Goal: Transaction & Acquisition: Book appointment/travel/reservation

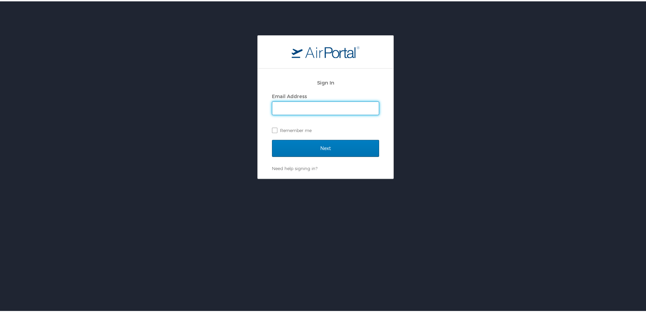
click at [312, 105] on input "Email Address" at bounding box center [325, 106] width 106 height 13
type input "ryne.trosclair@selu.edu"
click at [269, 129] on div "Sign In Email Address ryne.trosclair@selu.edu Remember me Next Need help signin…" at bounding box center [326, 122] width 136 height 110
click at [272, 129] on label "Remember me" at bounding box center [325, 129] width 107 height 10
click at [272, 129] on input "Remember me" at bounding box center [274, 128] width 4 height 4
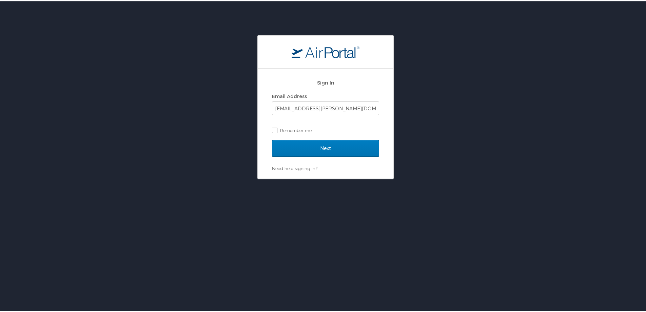
checkbox input "true"
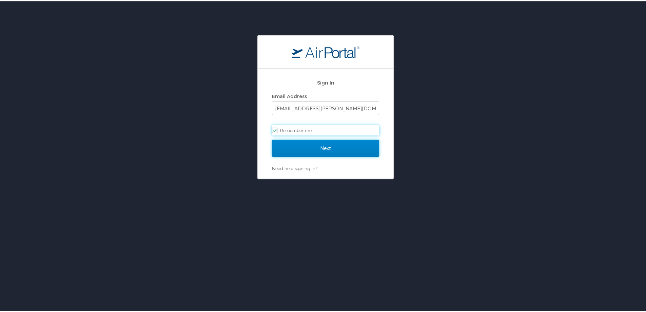
click at [292, 152] on input "Next" at bounding box center [325, 146] width 107 height 17
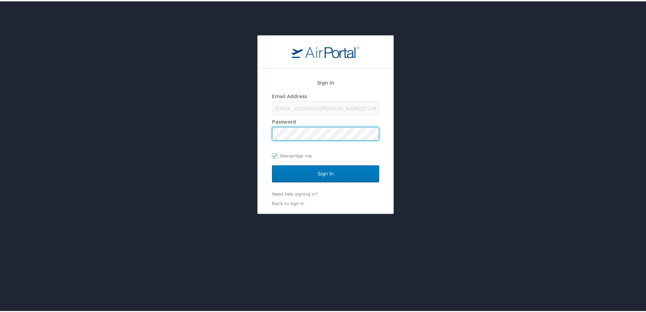
click at [272, 164] on input "Sign In" at bounding box center [325, 172] width 107 height 17
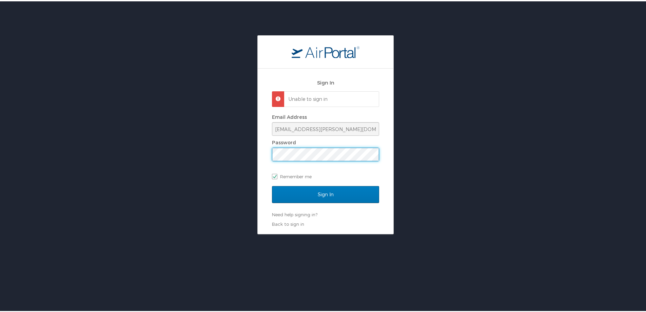
click at [123, 162] on div "Sign In Unable to sign in Email Address ryne.trosclair@selu.edu Password Rememb…" at bounding box center [325, 133] width 651 height 199
click at [272, 184] on input "Sign In" at bounding box center [325, 192] width 107 height 17
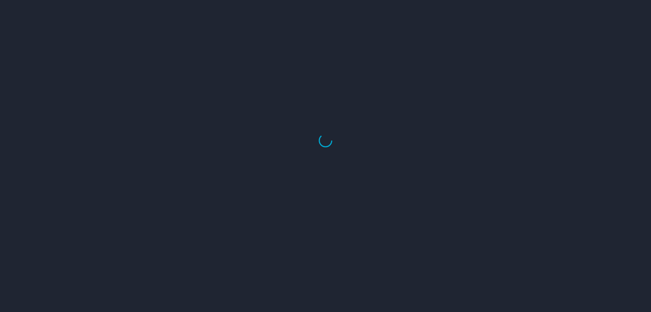
select select "US"
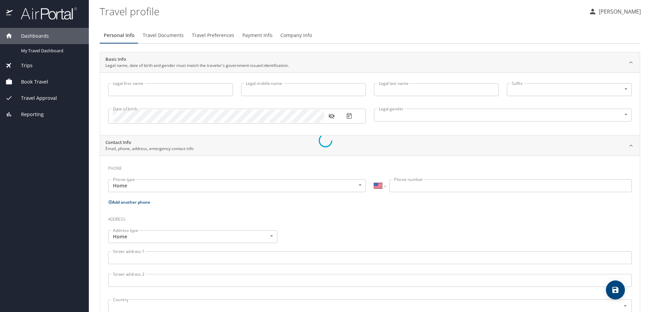
type input "Ryne"
type input "Trosclair"
type input "Male"
select select "US"
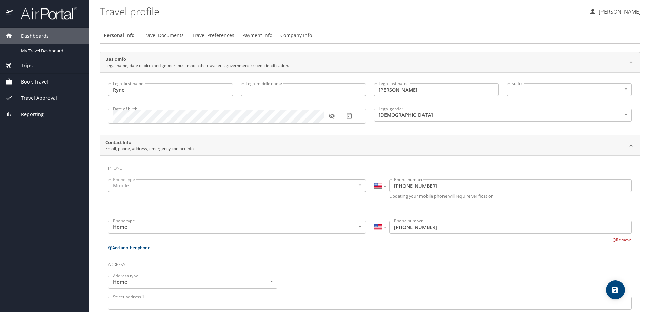
click at [602, 8] on p "[PERSON_NAME]" at bounding box center [619, 11] width 44 height 8
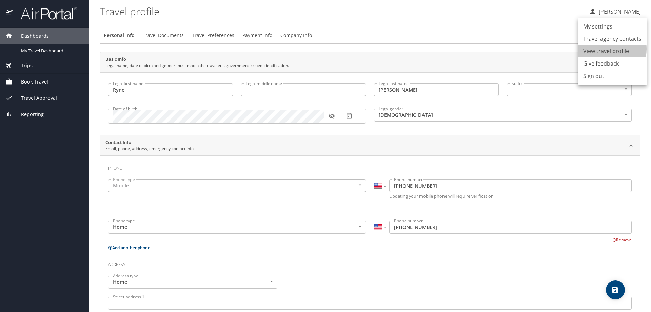
click at [602, 49] on li "View travel profile" at bounding box center [612, 51] width 69 height 12
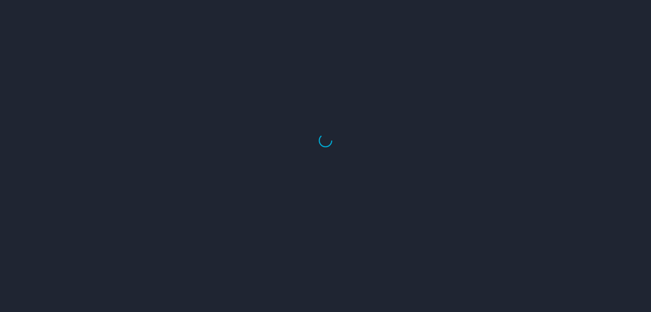
select select "US"
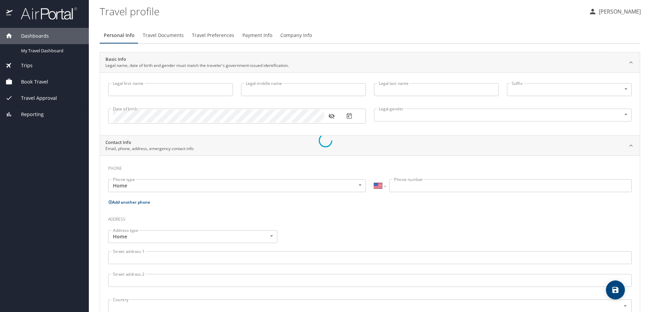
select select "US"
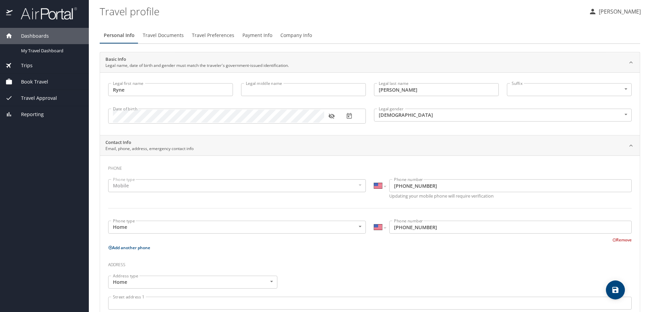
type input "Ryne"
type input "Trosclair"
type input "Male"
click at [28, 98] on span "Travel Approval" at bounding box center [35, 97] width 44 height 7
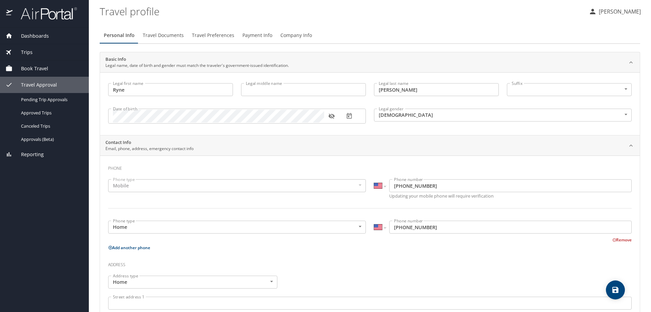
click at [23, 153] on span "Reporting" at bounding box center [28, 154] width 31 height 7
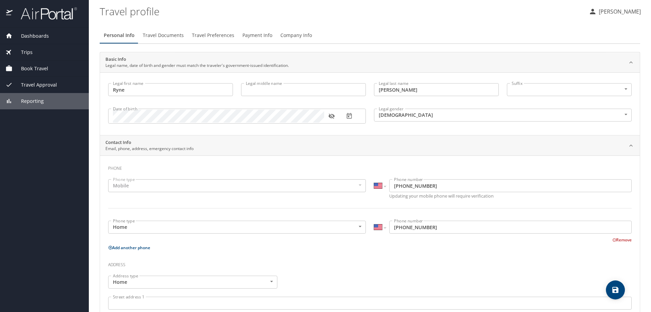
click at [45, 80] on div "Travel Approval" at bounding box center [44, 85] width 89 height 16
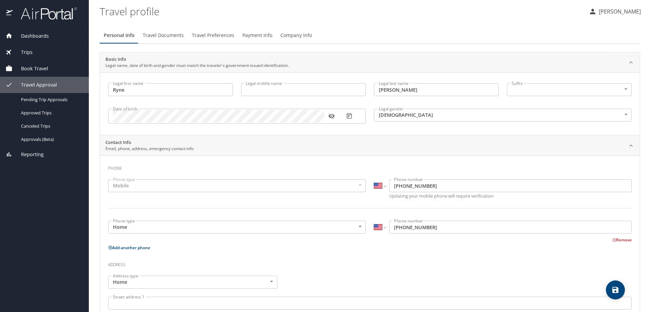
click at [28, 33] on span "Dashboards" at bounding box center [31, 35] width 36 height 7
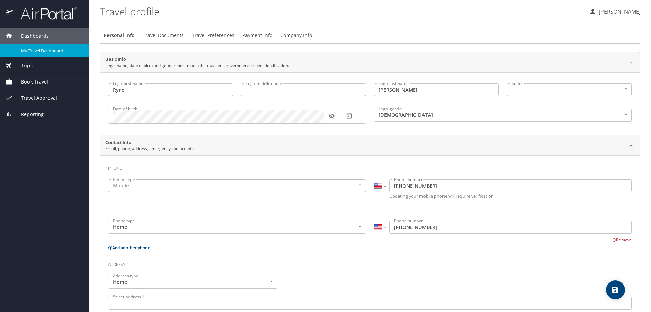
click at [39, 52] on span "My Travel Dashboard" at bounding box center [51, 50] width 60 height 6
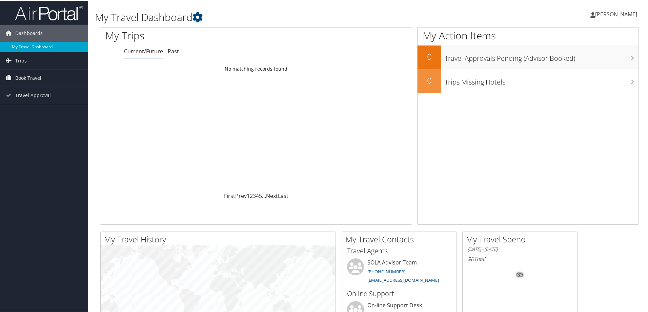
click at [617, 19] on link "[PERSON_NAME]" at bounding box center [618, 13] width 54 height 20
click at [591, 58] on link "View Travel Profile" at bounding box center [599, 61] width 76 height 12
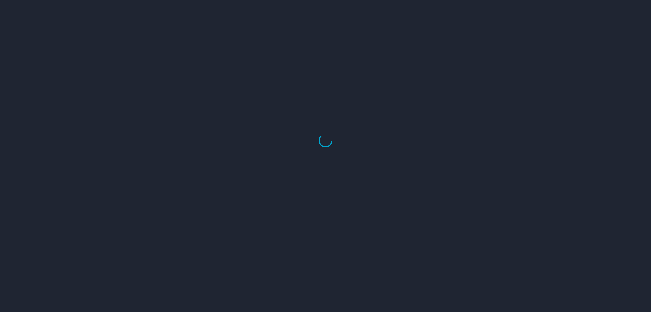
select select "US"
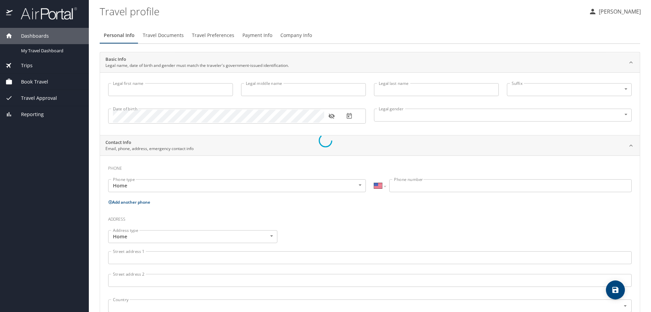
type input "Ryne"
type input "[PERSON_NAME]"
type input "Male"
select select "US"
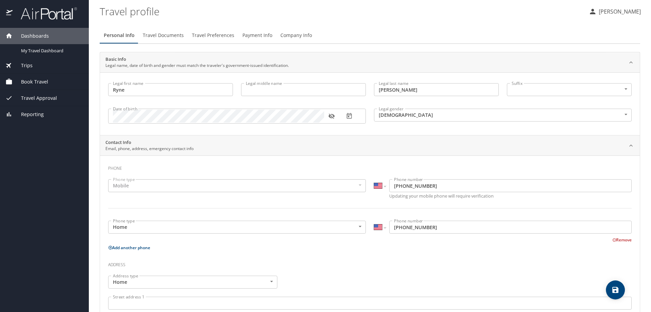
click at [382, 21] on profile "Travel profile" at bounding box center [342, 11] width 484 height 21
click at [603, 17] on button "[PERSON_NAME]" at bounding box center [615, 11] width 58 height 12
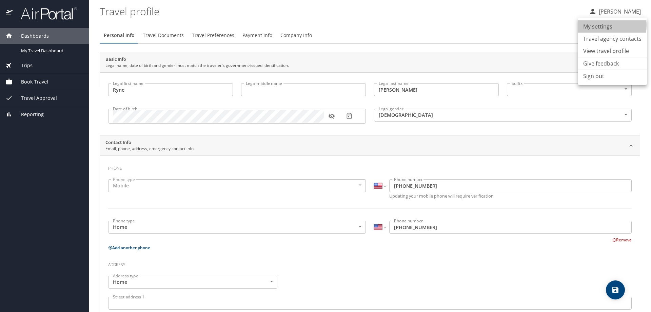
click at [600, 25] on li "My settings" at bounding box center [612, 26] width 69 height 12
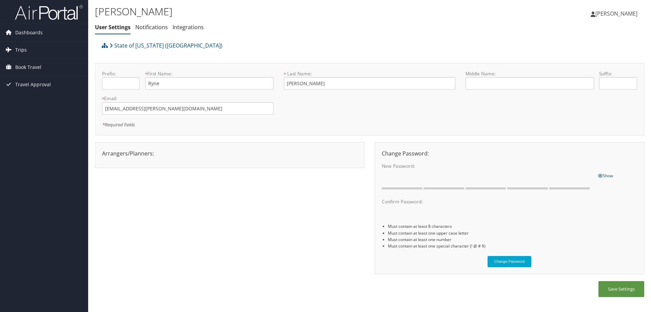
click at [24, 50] on span "Trips" at bounding box center [21, 49] width 12 height 17
click at [26, 31] on span "Dashboards" at bounding box center [28, 32] width 27 height 17
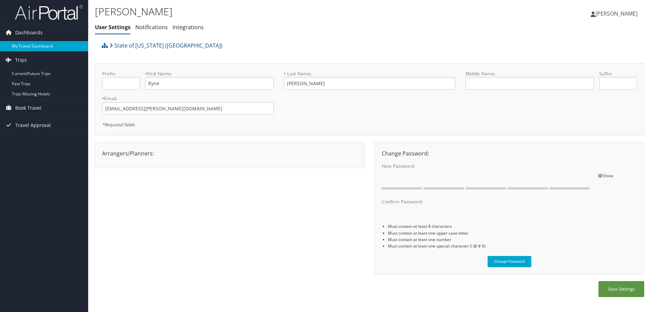
click at [30, 45] on link "My Travel Dashboard" at bounding box center [44, 46] width 88 height 10
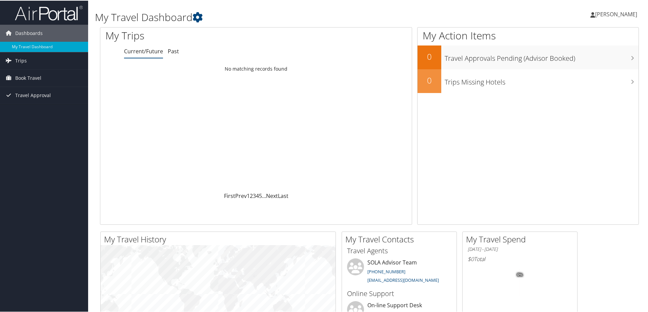
click at [187, 14] on h1 "My Travel Dashboard" at bounding box center [278, 16] width 366 height 14
click at [202, 15] on icon at bounding box center [198, 17] width 10 height 10
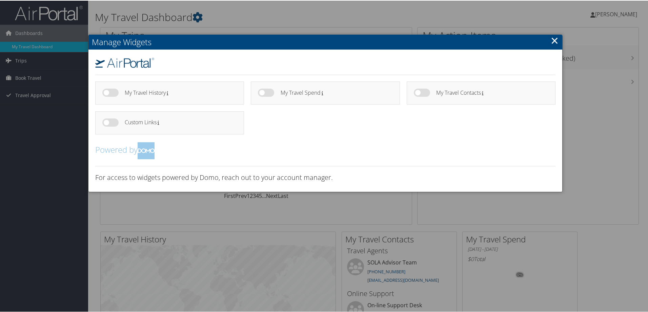
click at [559, 42] on h2 "Manage Widgets" at bounding box center [326, 41] width 474 height 15
click at [554, 42] on link "×" at bounding box center [555, 40] width 8 height 14
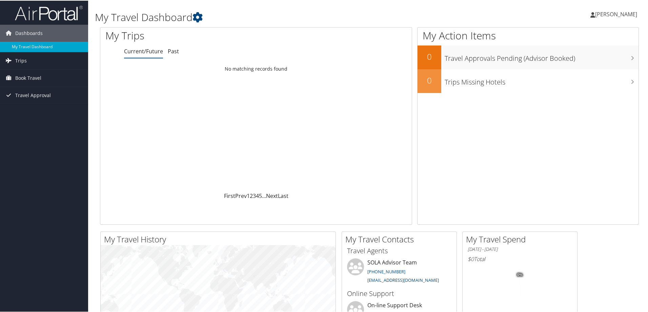
click at [634, 17] on span "[PERSON_NAME]" at bounding box center [616, 13] width 42 height 7
click at [584, 62] on link "View Travel Profile" at bounding box center [599, 61] width 76 height 12
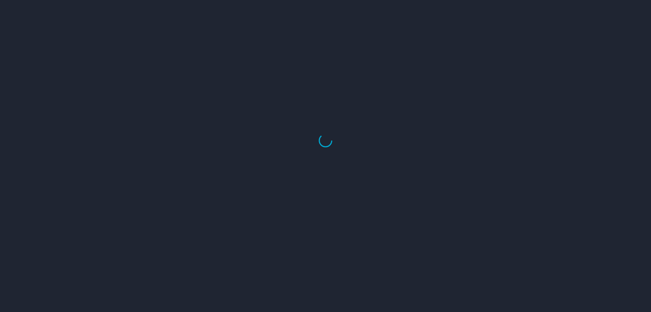
select select "US"
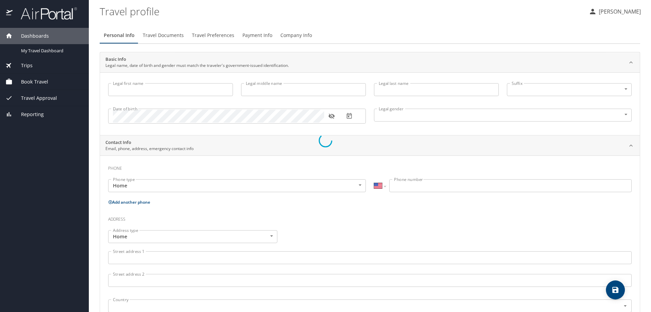
type input "Ryne"
type input "Trosclair"
type input "Male"
select select "US"
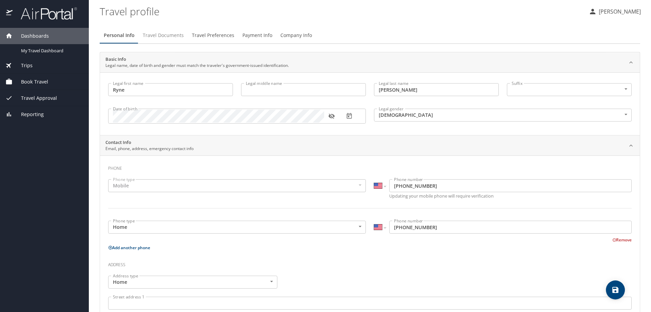
click at [169, 34] on span "Travel Documents" at bounding box center [163, 35] width 41 height 8
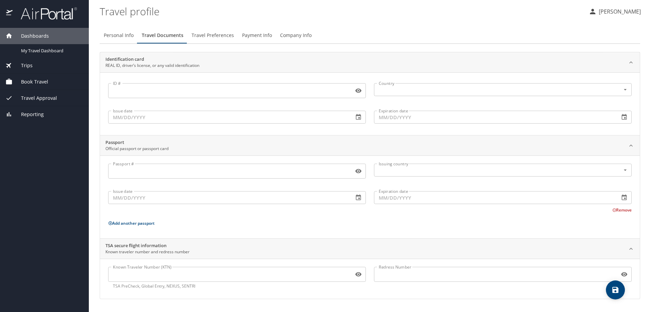
click at [203, 36] on span "Travel Preferences" at bounding box center [213, 35] width 42 height 8
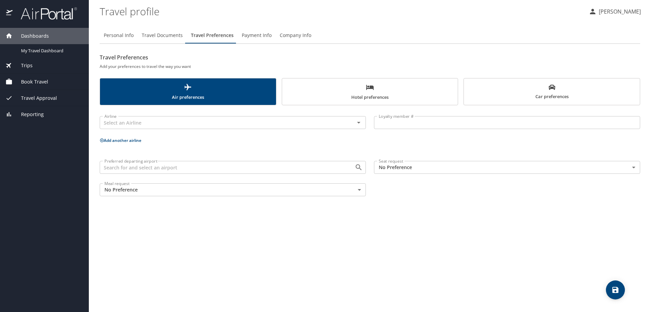
click at [254, 36] on span "Payment Info" at bounding box center [257, 35] width 30 height 8
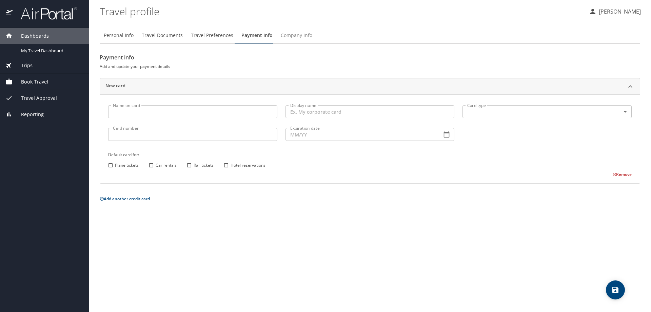
click at [310, 37] on button "Company Info" at bounding box center [297, 35] width 40 height 16
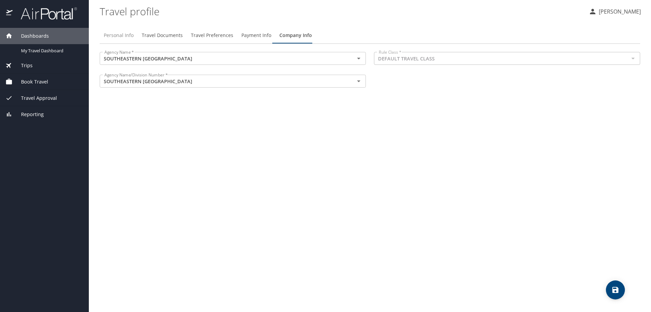
click at [119, 39] on span "Personal Info" at bounding box center [119, 35] width 30 height 8
select select "US"
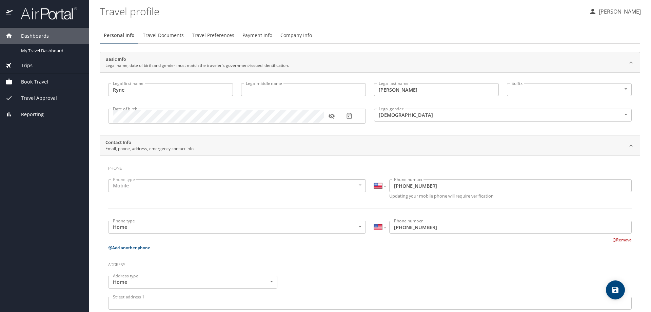
click at [31, 94] on div "Travel Approval" at bounding box center [44, 98] width 89 height 16
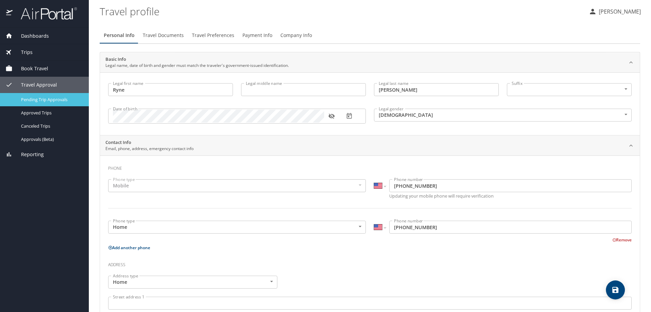
click at [45, 101] on span "Pending Trip Approvals" at bounding box center [51, 99] width 60 height 6
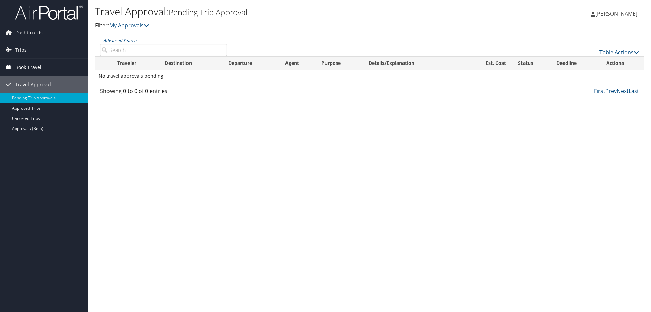
click at [33, 62] on span "Book Travel" at bounding box center [28, 67] width 26 height 17
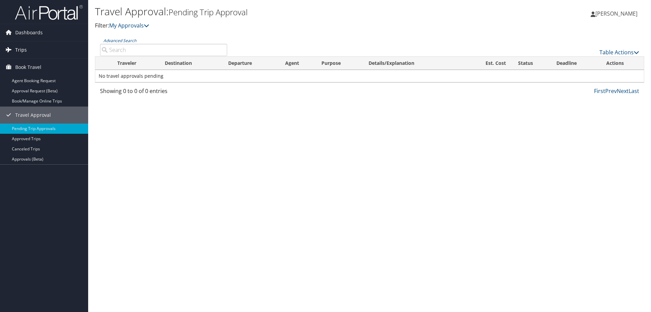
click at [29, 46] on link "Trips" at bounding box center [44, 49] width 88 height 17
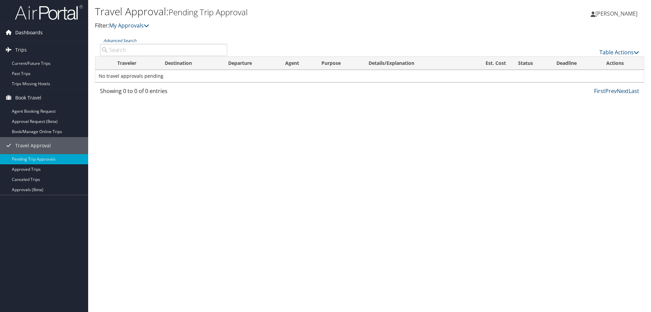
click at [32, 37] on span "Dashboards" at bounding box center [28, 32] width 27 height 17
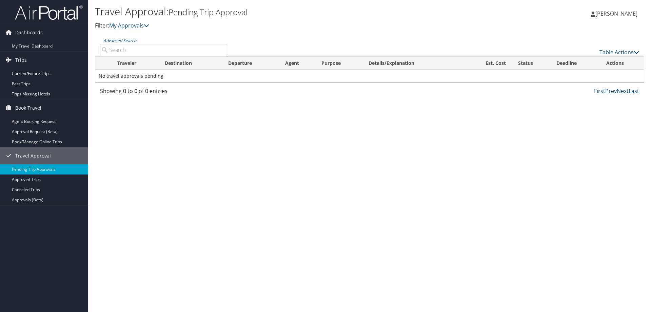
click at [621, 13] on span "[PERSON_NAME]" at bounding box center [616, 13] width 42 height 7
click at [586, 40] on link "My Settings" at bounding box center [600, 38] width 76 height 12
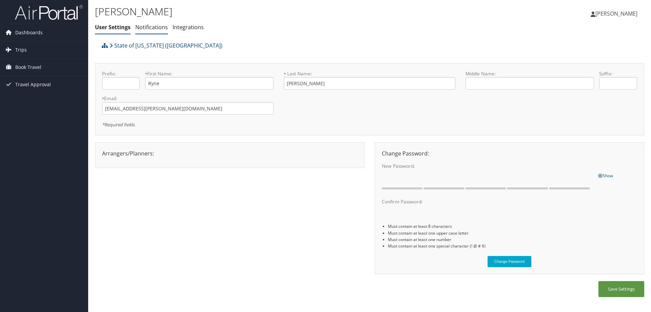
click at [143, 23] on li "Notifications" at bounding box center [151, 27] width 33 height 12
click at [195, 23] on link "Integrations" at bounding box center [188, 26] width 31 height 7
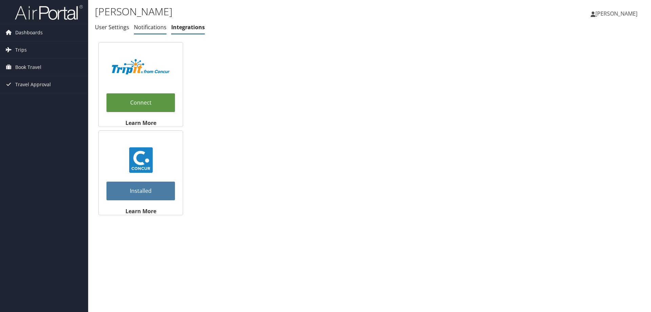
click at [145, 27] on link "Notifications" at bounding box center [150, 26] width 33 height 7
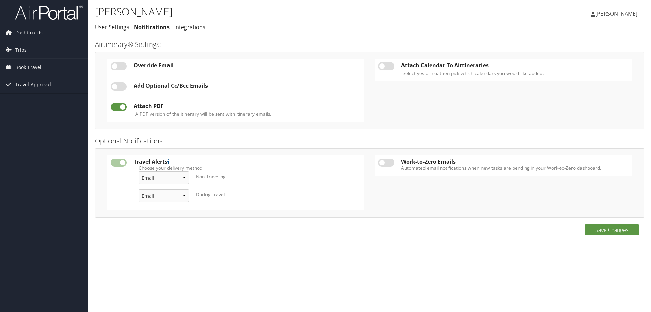
click at [615, 15] on span "[PERSON_NAME]" at bounding box center [616, 13] width 42 height 7
click at [584, 50] on link "Travel Agency Contacts" at bounding box center [600, 49] width 76 height 12
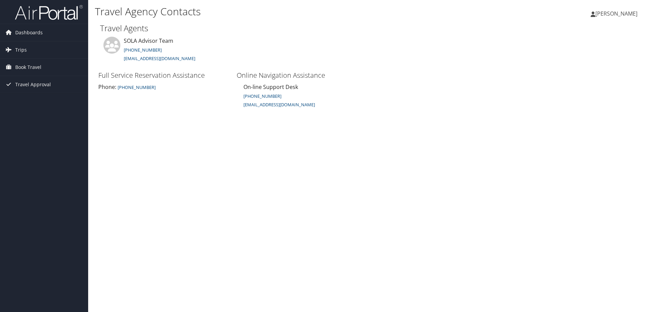
click at [614, 10] on span "[PERSON_NAME]" at bounding box center [616, 13] width 42 height 7
click at [590, 60] on link "View Travel Profile" at bounding box center [600, 61] width 76 height 12
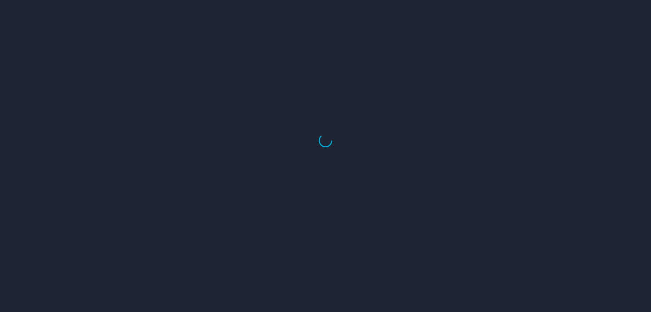
select select "US"
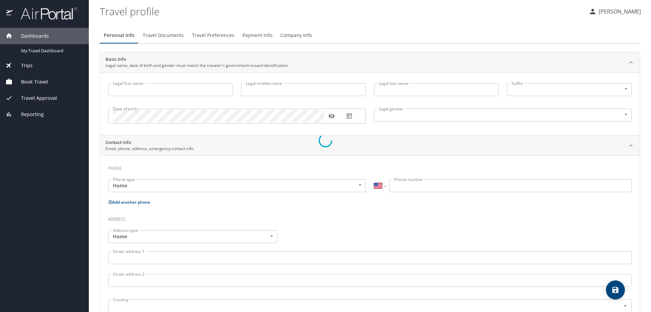
type input "Ryne"
type input "Trosclair"
type input "Male"
select select "US"
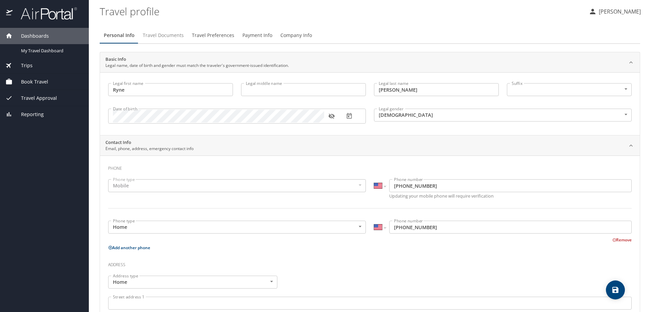
click at [149, 34] on span "Travel Documents" at bounding box center [163, 35] width 41 height 8
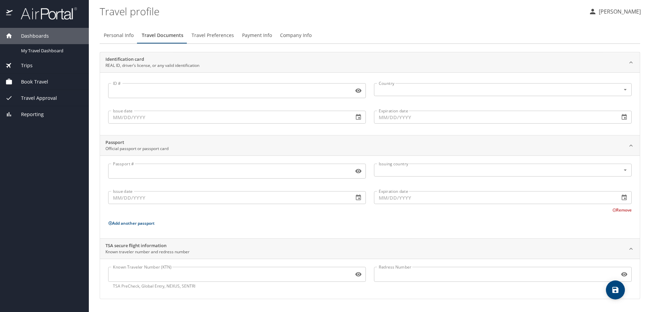
click at [105, 34] on span "Personal Info" at bounding box center [119, 35] width 30 height 8
select select "US"
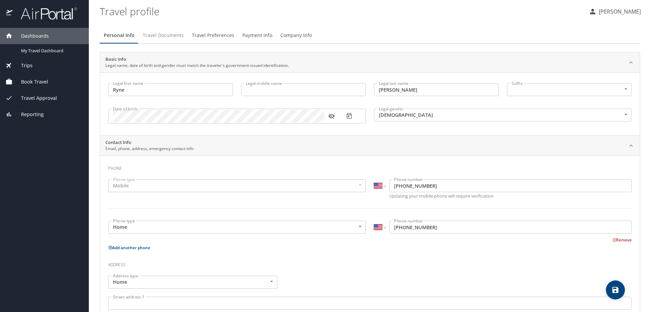
click at [168, 37] on span "Travel Documents" at bounding box center [163, 35] width 41 height 8
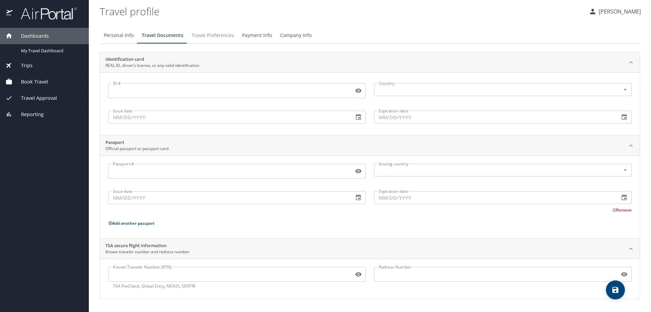
click at [192, 37] on span "Travel Preferences" at bounding box center [213, 35] width 42 height 8
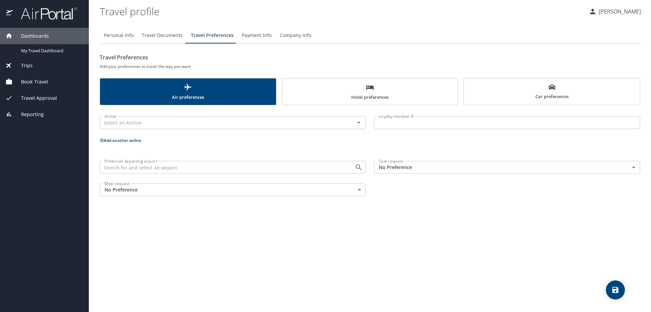
click at [268, 33] on span "Payment Info" at bounding box center [257, 35] width 30 height 8
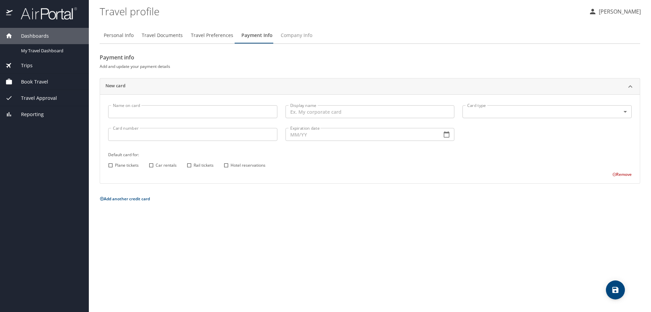
click at [290, 32] on span "Company Info" at bounding box center [297, 35] width 32 height 8
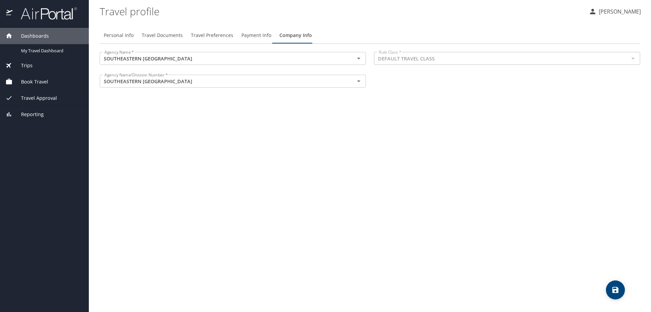
click at [36, 67] on div "Trips" at bounding box center [44, 65] width 78 height 7
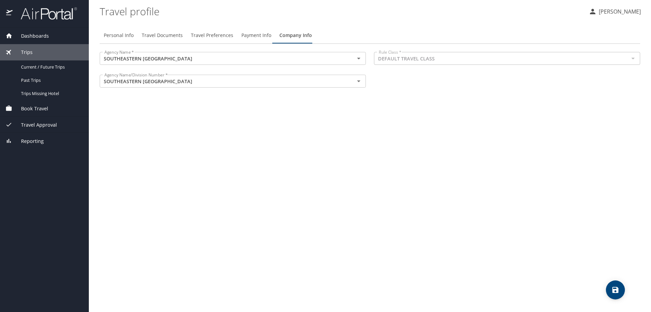
click at [23, 109] on span "Book Travel" at bounding box center [31, 108] width 36 height 7
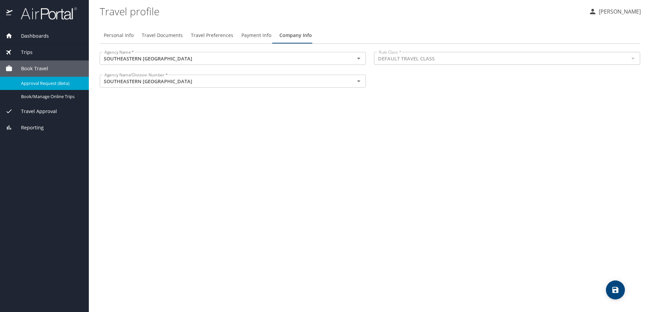
click at [50, 86] on div "Approval Request (Beta)" at bounding box center [44, 83] width 78 height 8
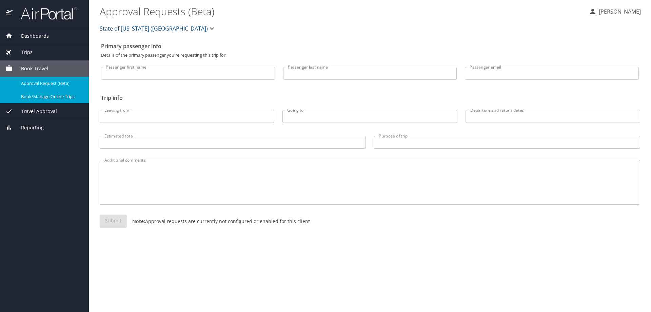
click at [23, 96] on span "Book/Manage Online Trips" at bounding box center [51, 96] width 60 height 6
click at [49, 85] on span "Approval Request (Beta)" at bounding box center [51, 83] width 60 height 6
drag, startPoint x: 145, startPoint y: 222, endPoint x: 310, endPoint y: 224, distance: 165.2
click at [310, 224] on div "Submit Note: Approval requests are currently not configured or enabled for this…" at bounding box center [370, 226] width 541 height 24
click at [313, 224] on div "Submit Note: Approval requests are currently not configured or enabled for this…" at bounding box center [370, 226] width 541 height 24
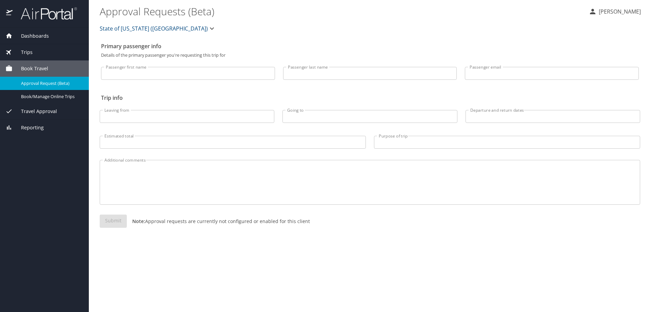
click at [28, 115] on span "Travel Approval" at bounding box center [35, 110] width 44 height 7
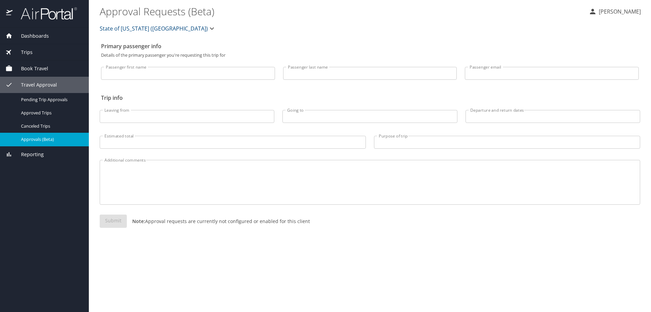
click at [46, 136] on span "Approvals (Beta)" at bounding box center [51, 139] width 60 height 6
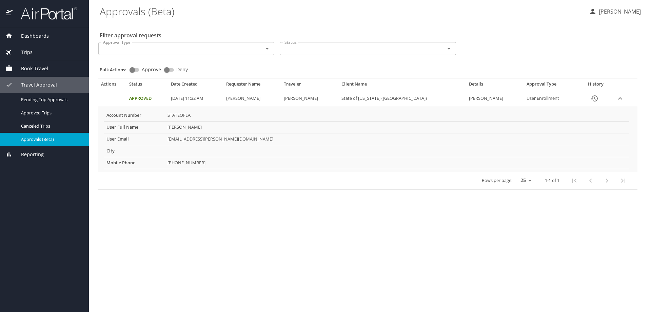
click at [46, 63] on div "Book Travel" at bounding box center [44, 68] width 89 height 16
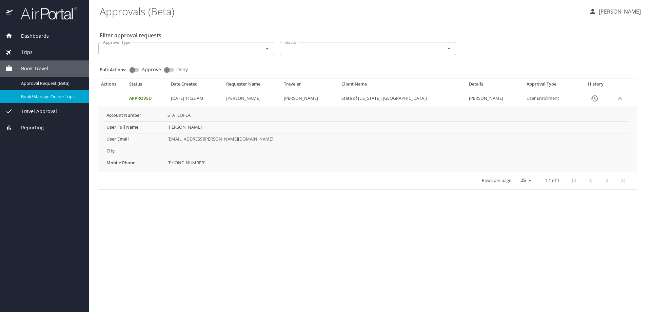
click at [42, 98] on span "Book/Manage Online Trips" at bounding box center [51, 96] width 60 height 6
